Goal: Navigation & Orientation: Find specific page/section

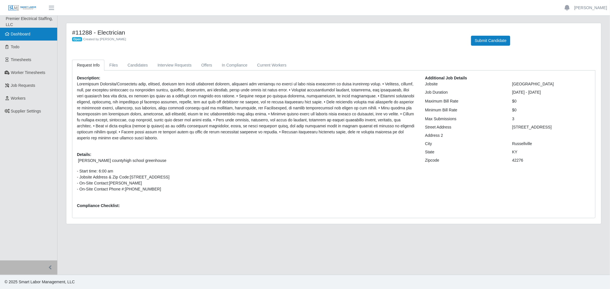
drag, startPoint x: 27, startPoint y: 33, endPoint x: 35, endPoint y: 32, distance: 8.9
click at [27, 33] on span "Dashboard" at bounding box center [21, 34] width 20 height 5
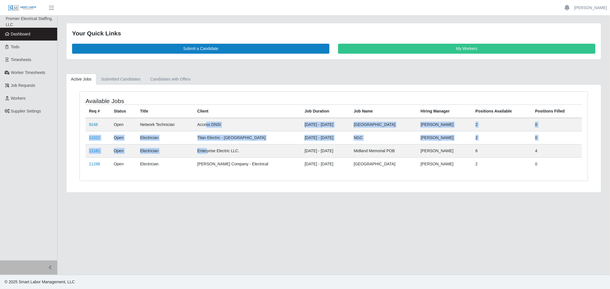
drag, startPoint x: 209, startPoint y: 125, endPoint x: 210, endPoint y: 149, distance: 24.3
click at [210, 148] on tbody "9248 Open Network Technician Access DNSI [DATE] - [DATE] Oxford [PERSON_NAME] 2…" at bounding box center [333, 144] width 496 height 53
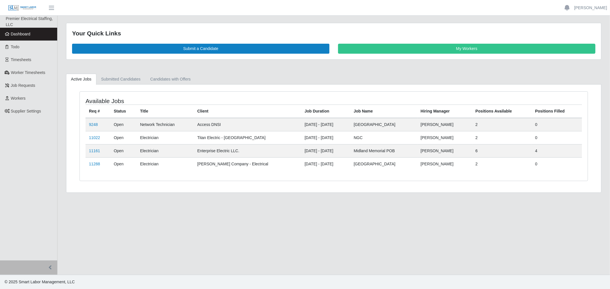
click at [211, 152] on td "Enterprise Electric LLC." at bounding box center [247, 150] width 107 height 13
click at [93, 150] on link "11161" at bounding box center [94, 151] width 11 height 5
click at [92, 166] on link "11288" at bounding box center [94, 164] width 11 height 5
click at [96, 138] on link "11022" at bounding box center [94, 137] width 11 height 5
click at [97, 124] on link "9248" at bounding box center [93, 124] width 9 height 5
